Goal: Transaction & Acquisition: Purchase product/service

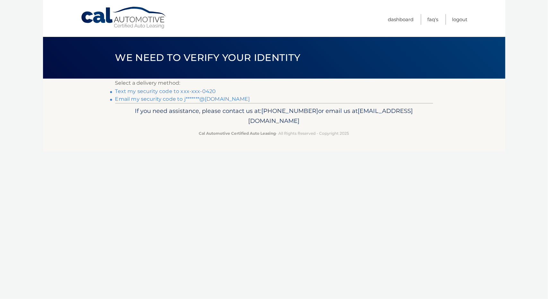
click at [193, 91] on link "Text my security code to xxx-xxx-0420" at bounding box center [165, 91] width 101 height 6
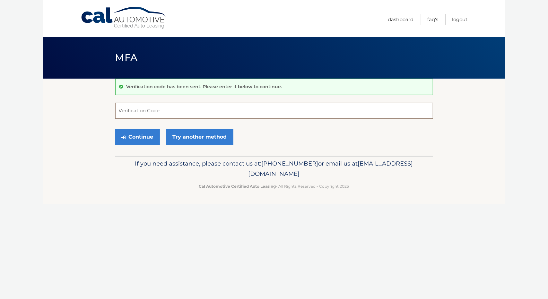
click at [171, 113] on input "Verification Code" at bounding box center [274, 111] width 318 height 16
type input "362926"
click at [146, 134] on button "Continue" at bounding box center [137, 137] width 45 height 16
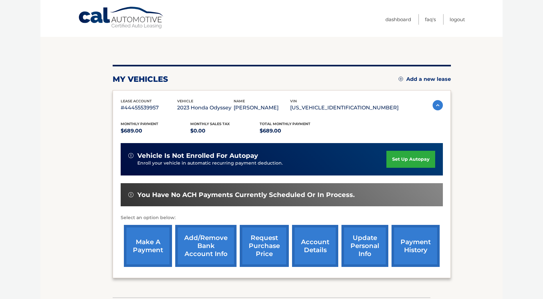
scroll to position [43, 0]
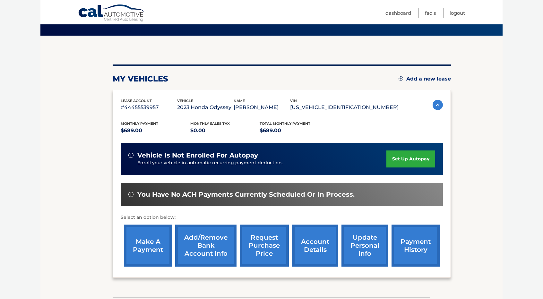
drag, startPoint x: 415, startPoint y: 159, endPoint x: 389, endPoint y: 162, distance: 25.8
click at [389, 162] on link "set up autopay" at bounding box center [411, 159] width 49 height 17
click at [154, 237] on link "make a payment" at bounding box center [148, 246] width 48 height 42
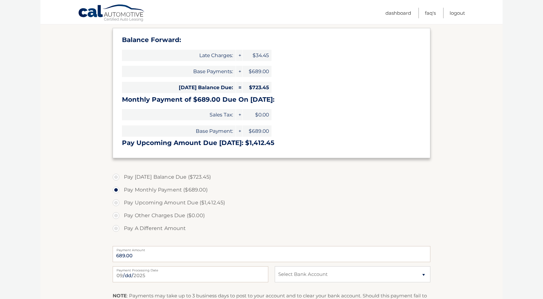
scroll to position [95, 0]
click at [185, 174] on label "Pay Today's Balance Due ($723.45)" at bounding box center [272, 176] width 318 height 13
click at [122, 174] on input "Pay Today's Balance Due ($723.45)" at bounding box center [118, 175] width 6 height 10
radio input "true"
type input "723.45"
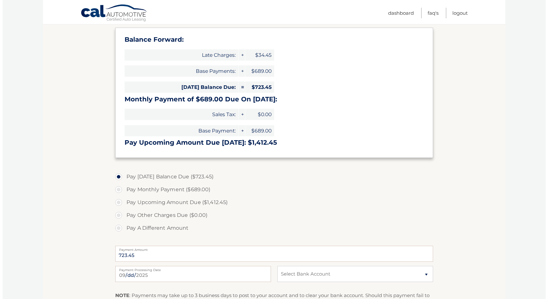
scroll to position [194, 0]
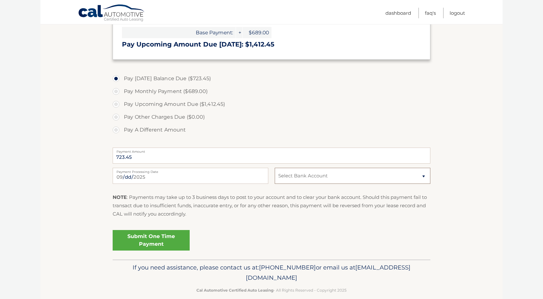
click at [319, 175] on select "Select Bank Account Checking CITIZENS BANK, NATIONAL ASSOCIATION *****4825 Chec…" at bounding box center [353, 176] width 156 height 16
select select "ZWQxZWZkNzItY2YyOC00NTQ2LTgzMzQtNTlkOWJkODlkZjdj"
click at [275, 168] on select "Select Bank Account Checking CITIZENS BANK, NATIONAL ASSOCIATION *****4825 Chec…" at bounding box center [353, 176] width 156 height 16
click at [136, 232] on link "Submit One Time Payment" at bounding box center [151, 240] width 77 height 21
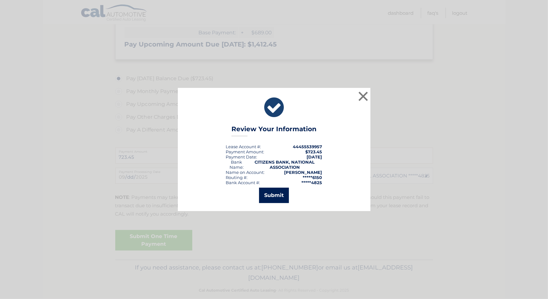
click at [275, 193] on button "Submit" at bounding box center [274, 195] width 30 height 15
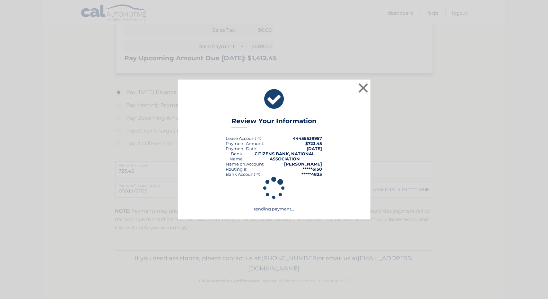
scroll to position [179, 0]
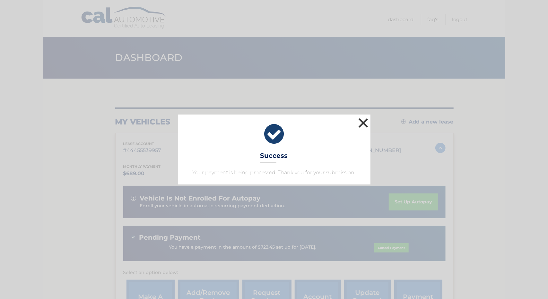
click at [367, 123] on button "×" at bounding box center [363, 123] width 13 height 13
